Goal: Contribute content: Contribute content

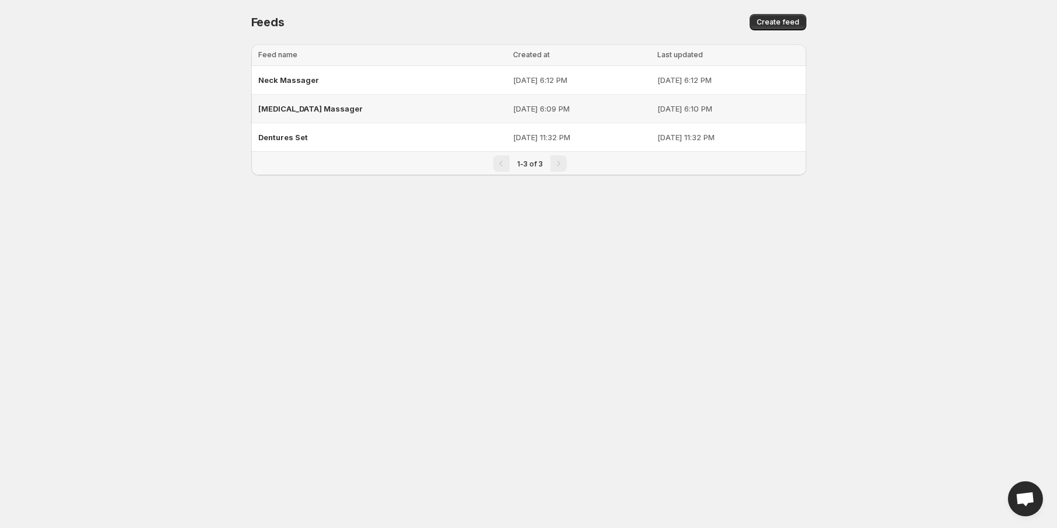
click at [563, 121] on td "[DATE] 6:09 PM" at bounding box center [581, 109] width 144 height 29
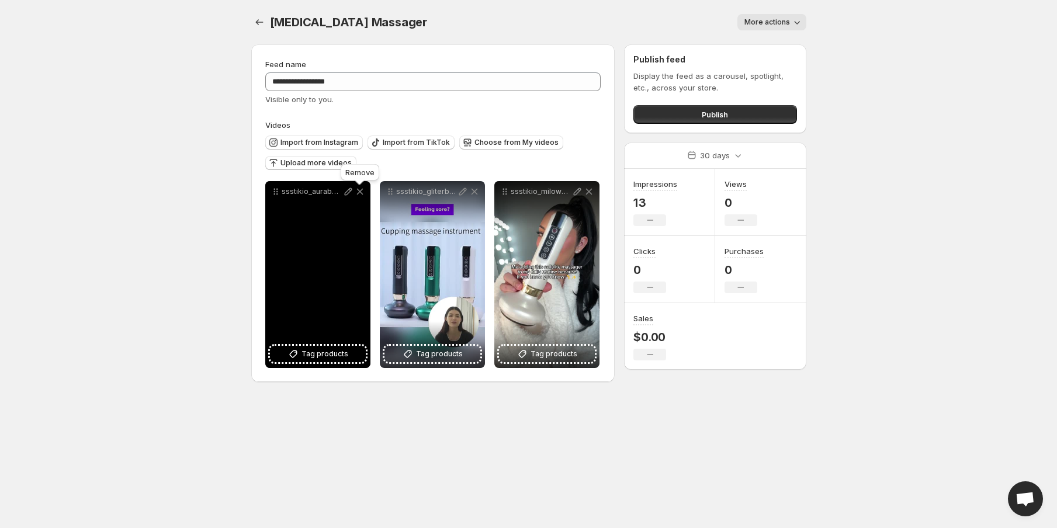
click at [363, 193] on icon at bounding box center [360, 192] width 12 height 12
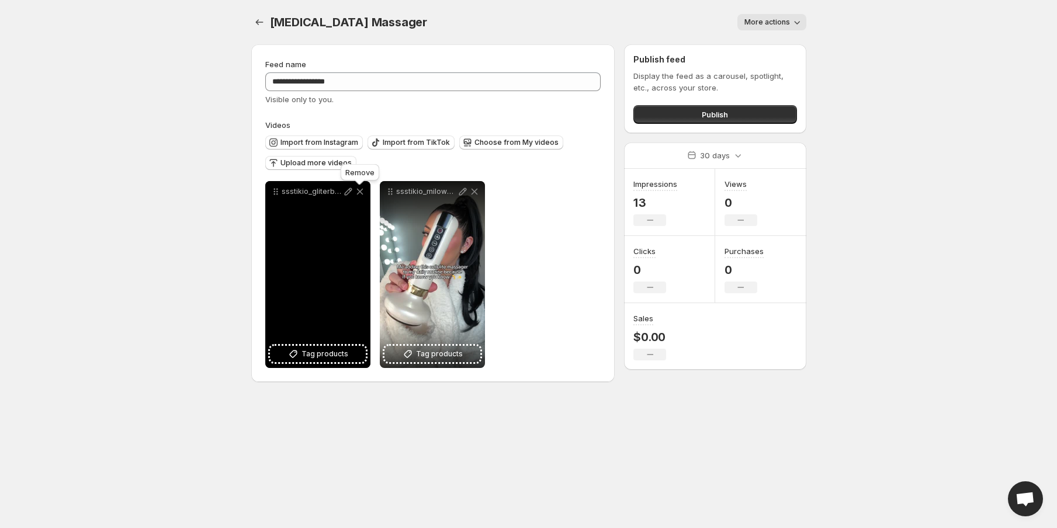
click at [363, 193] on icon at bounding box center [360, 192] width 12 height 12
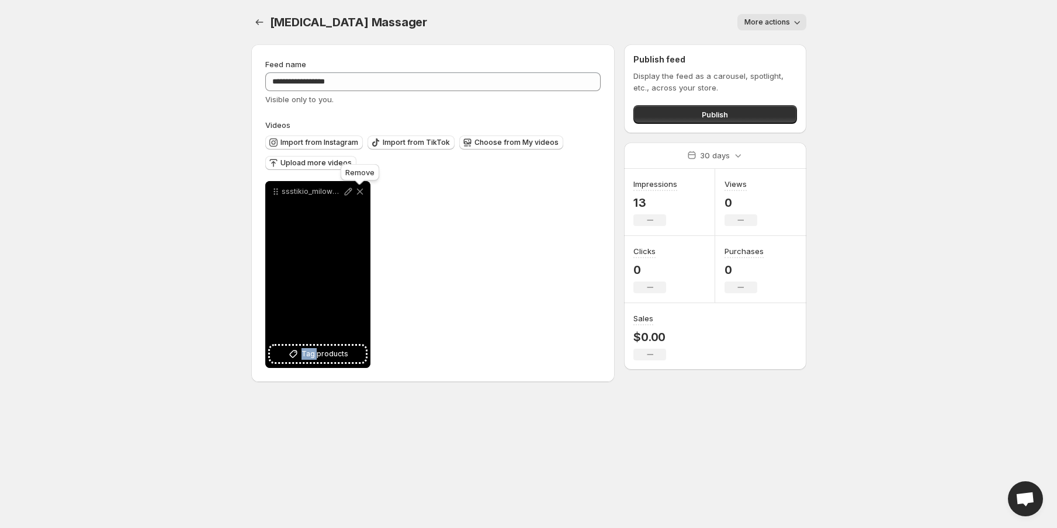
click at [363, 193] on icon at bounding box center [360, 192] width 12 height 12
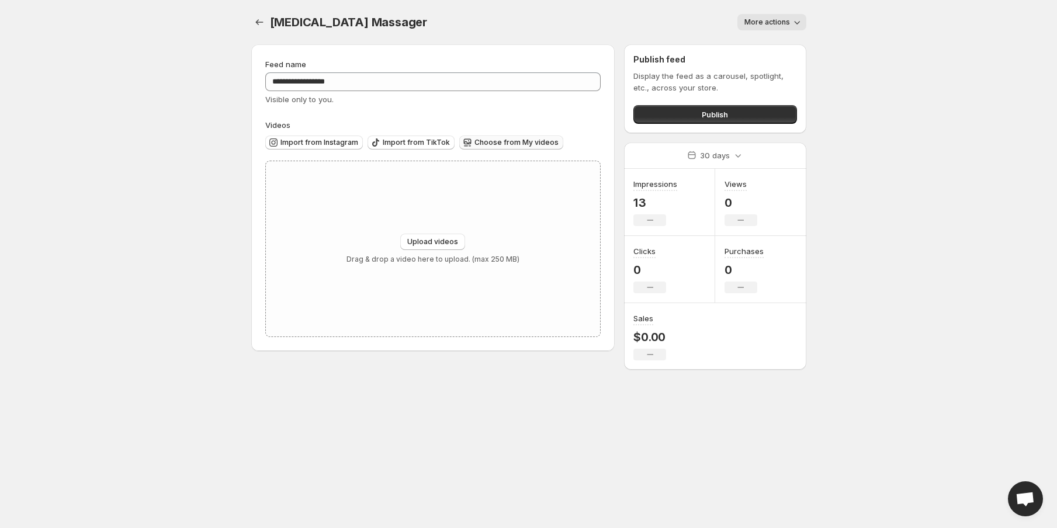
click at [489, 136] on button "Choose from My videos" at bounding box center [511, 143] width 104 height 14
click at [440, 238] on span "Upload videos" at bounding box center [432, 241] width 51 height 9
type input "**********"
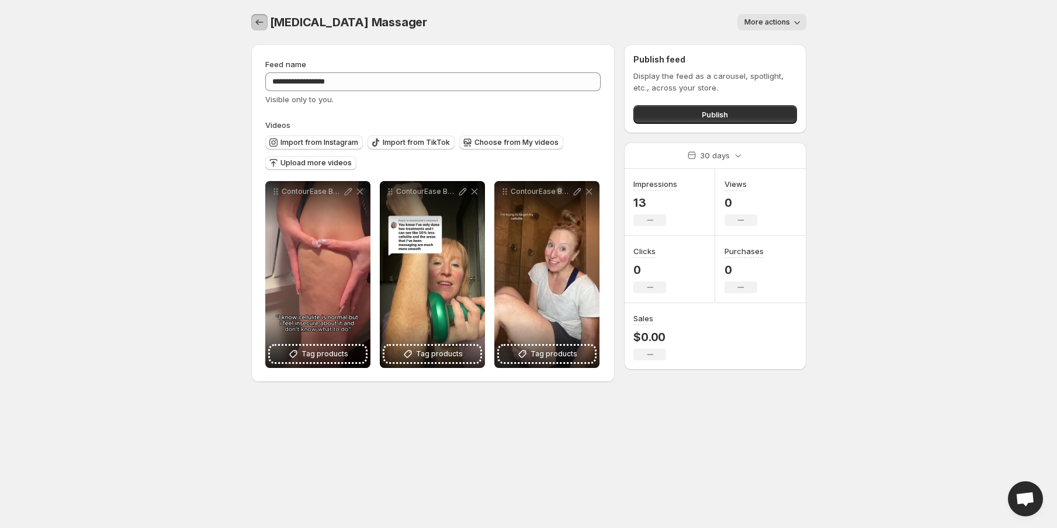
click at [263, 24] on icon "Settings" at bounding box center [260, 22] width 12 height 12
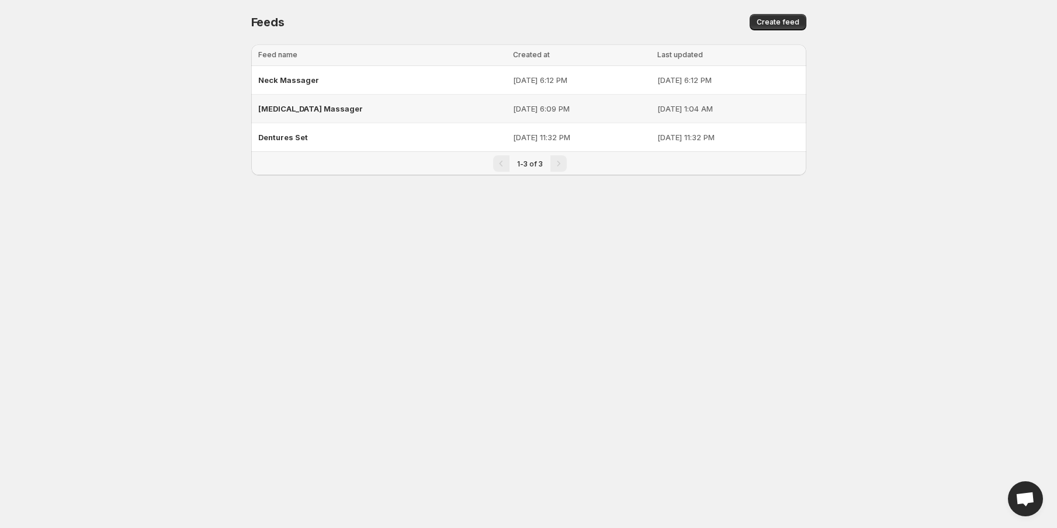
click at [513, 110] on p "[DATE] 6:09 PM" at bounding box center [581, 109] width 137 height 12
